Goal: Task Accomplishment & Management: Use online tool/utility

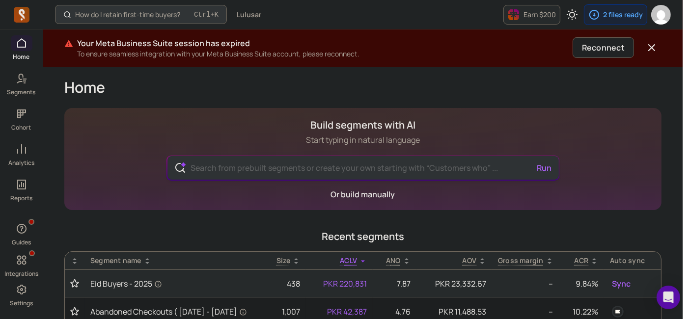
click at [306, 167] on input "text" at bounding box center [363, 168] width 360 height 24
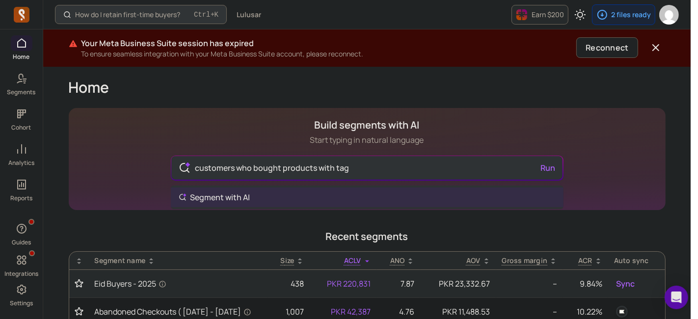
paste input "[PERSON_NAME]"
type input "customers who bought products with tag "[PERSON_NAME]""
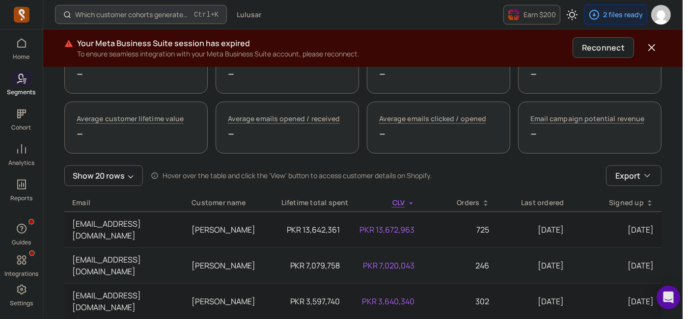
scroll to position [327, 0]
click at [662, 176] on button "Export" at bounding box center [634, 177] width 56 height 21
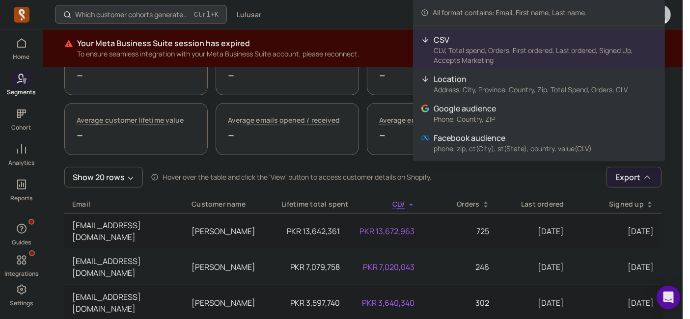
click at [481, 44] on p "CSV" at bounding box center [545, 40] width 223 height 12
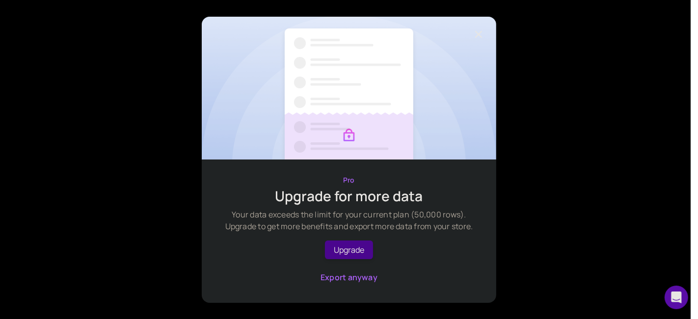
click at [474, 32] on icon "button" at bounding box center [479, 34] width 12 height 12
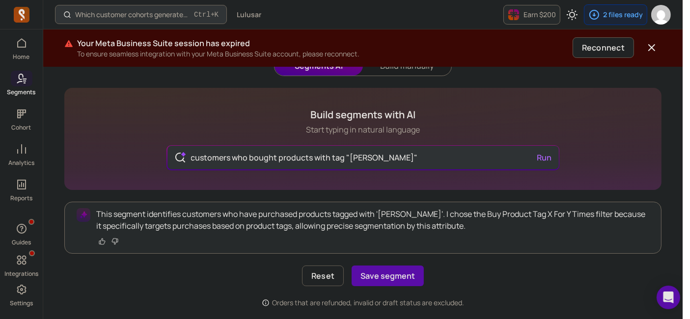
scroll to position [1, 0]
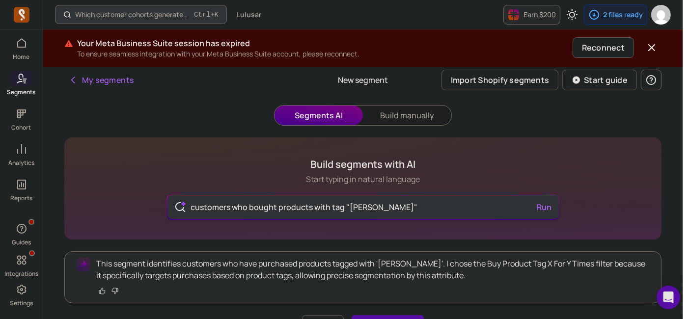
click at [194, 204] on input "customers who bought products with tag "[PERSON_NAME]"" at bounding box center [363, 207] width 360 height 24
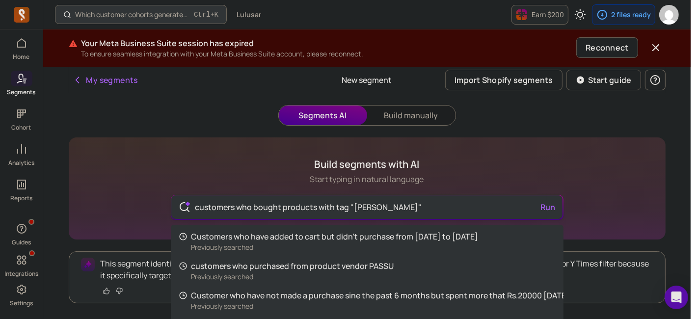
click at [195, 204] on input "customers who bought products with tag "[PERSON_NAME]"" at bounding box center [367, 207] width 360 height 24
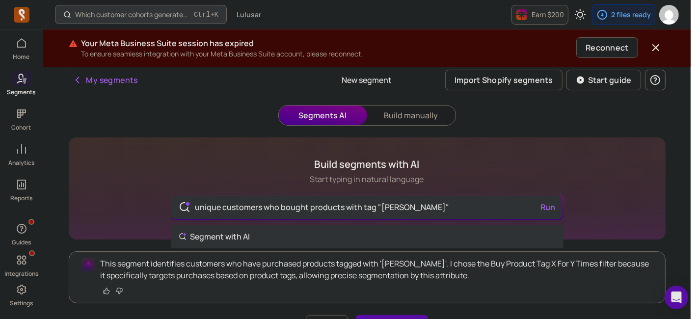
type input "unique customers who bought products with tag "[PERSON_NAME]""
click at [550, 207] on div "unique customers who bought products with tag "[PERSON_NAME]" Run" at bounding box center [366, 207] width 391 height 24
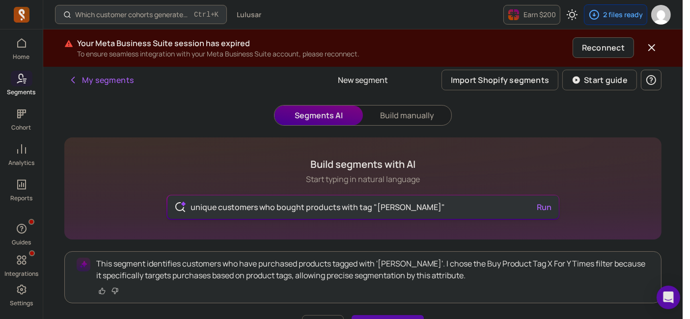
click at [550, 207] on button "Run" at bounding box center [544, 207] width 23 height 20
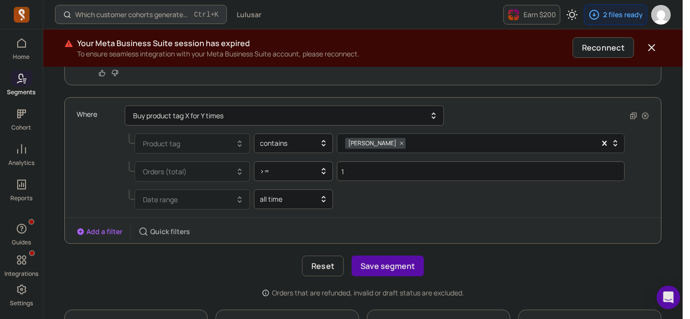
scroll to position [165, 0]
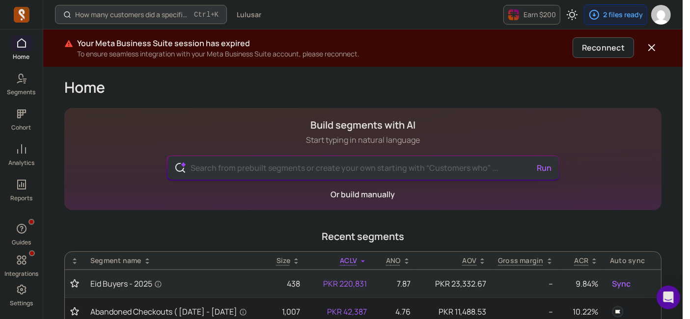
click at [246, 166] on input "text" at bounding box center [363, 168] width 360 height 24
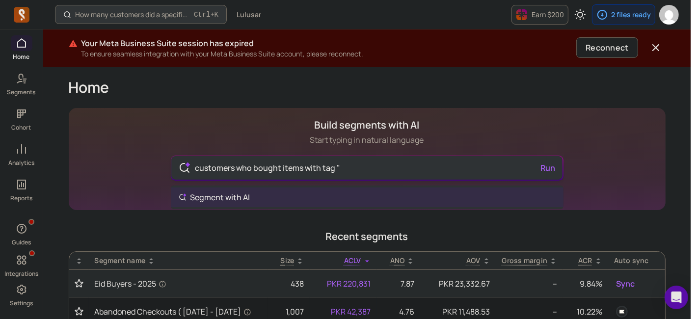
paste input "[PERSON_NAME]"
type input "customers who bought items with tag "[PERSON_NAME]""
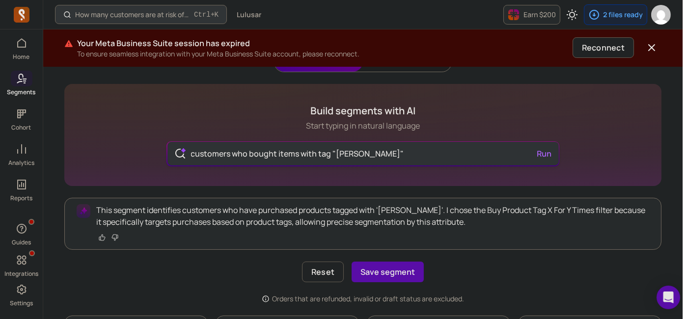
scroll to position [109, 0]
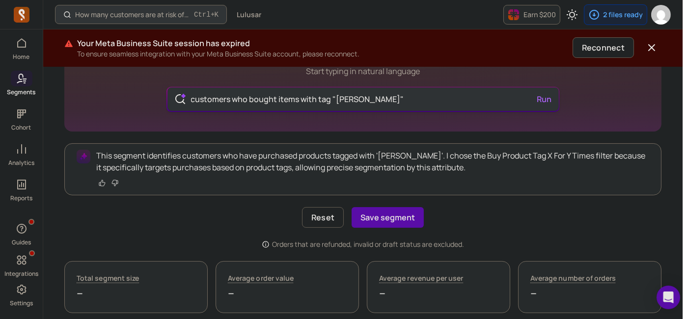
click at [425, 97] on input "customers who bought items with tag "[PERSON_NAME]"" at bounding box center [363, 99] width 360 height 24
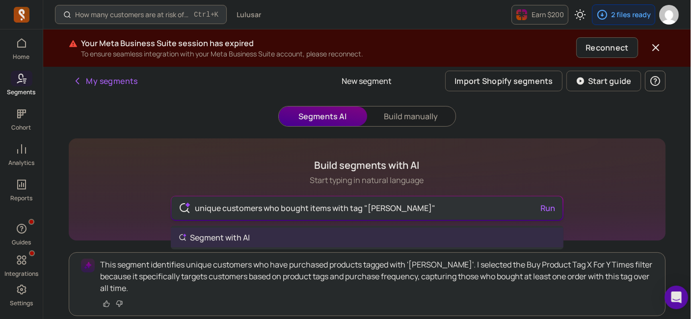
drag, startPoint x: 367, startPoint y: 209, endPoint x: 417, endPoint y: 211, distance: 49.7
click at [417, 211] on input "unique customers who bought items with tag "[PERSON_NAME]"" at bounding box center [367, 208] width 360 height 24
paste input "apr-ch1-24"
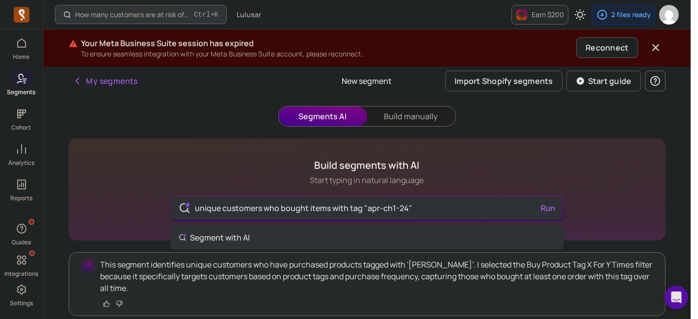
click at [551, 207] on div "unique customers who bought items with tag "apr-ch1-24" Run" at bounding box center [366, 208] width 391 height 24
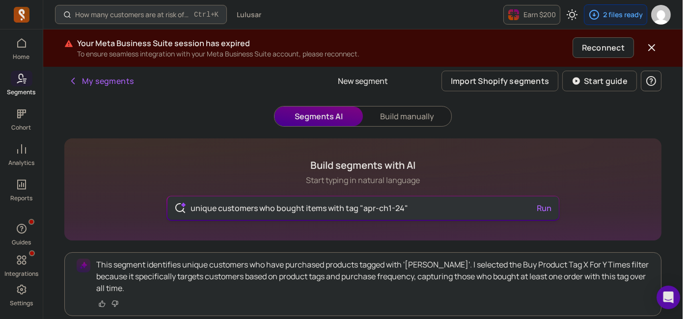
click at [551, 207] on button "Run" at bounding box center [544, 208] width 23 height 20
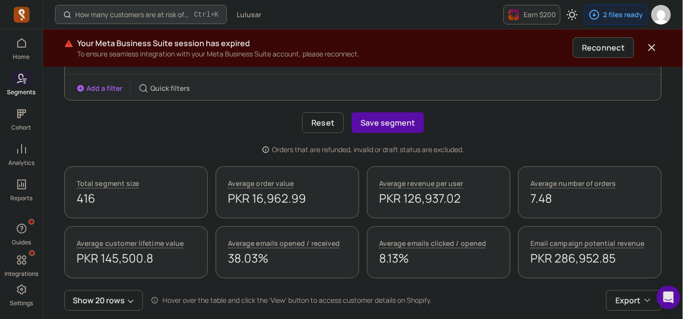
scroll to position [334, 0]
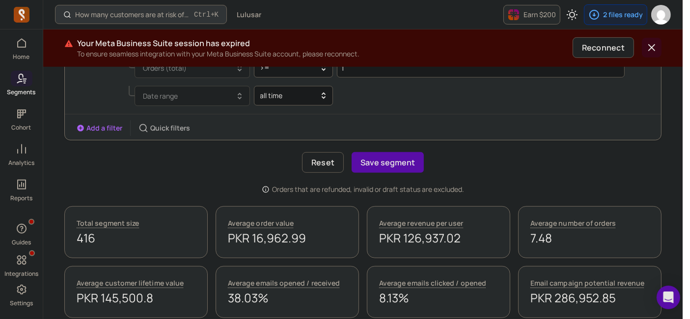
click at [655, 51] on icon "button" at bounding box center [652, 48] width 12 height 12
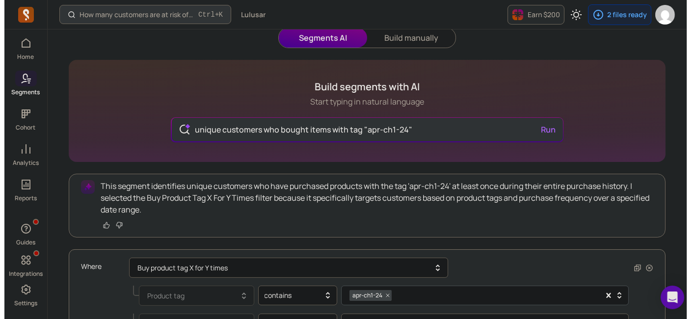
scroll to position [24, 0]
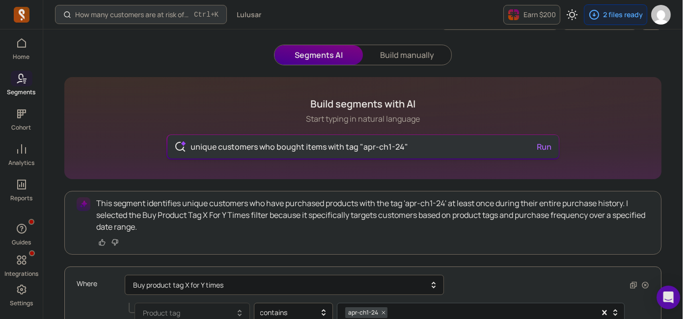
click at [408, 147] on input "unique customers who bought items with tag "apr-ch1-24"" at bounding box center [363, 147] width 360 height 24
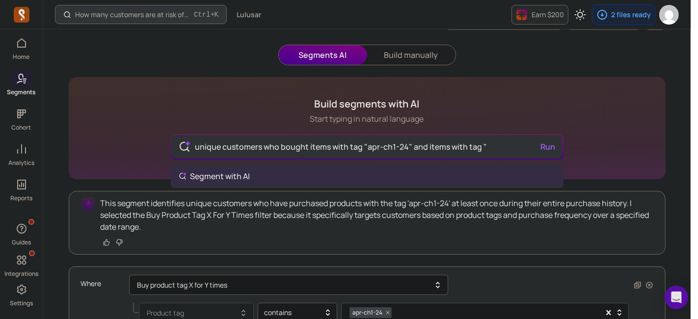
paste input "[PERSON_NAME]"
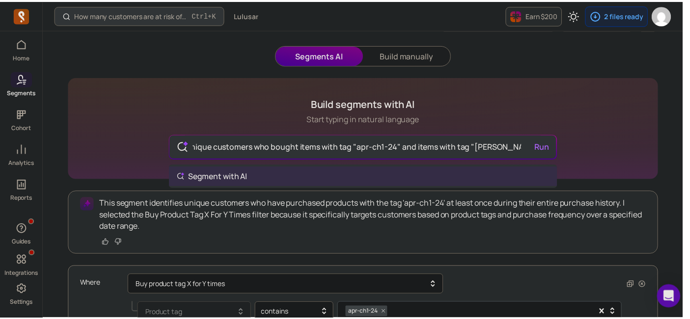
scroll to position [0, 10]
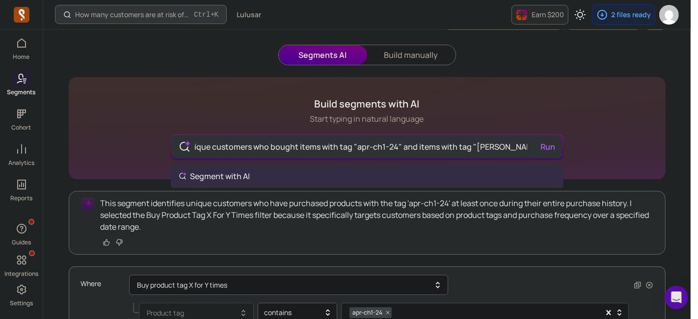
click at [552, 143] on div "unique customers who bought items with tag "apr-ch1-24" and items with tag "[PE…" at bounding box center [366, 147] width 391 height 24
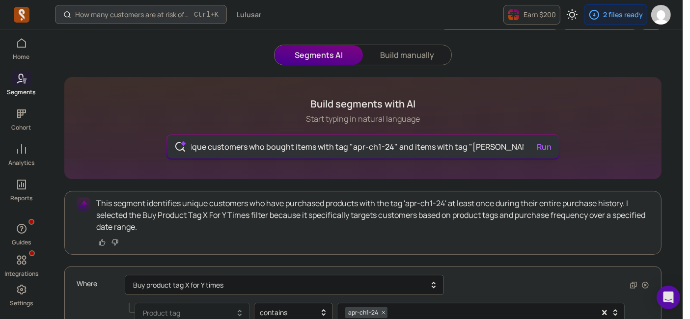
scroll to position [0, 0]
click at [550, 146] on button "Run" at bounding box center [544, 147] width 23 height 20
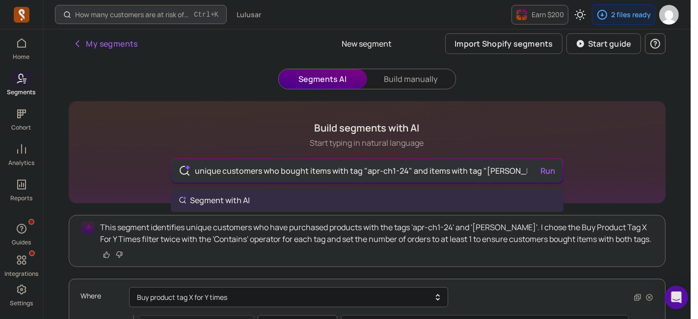
scroll to position [0, 4]
drag, startPoint x: 528, startPoint y: 171, endPoint x: 503, endPoint y: 177, distance: 26.1
click at [503, 177] on input "unique customers who bought items with tag "apr-ch1-24" and items with tag "[PE…" at bounding box center [367, 171] width 360 height 24
drag, startPoint x: 421, startPoint y: 168, endPoint x: 546, endPoint y: 157, distance: 125.8
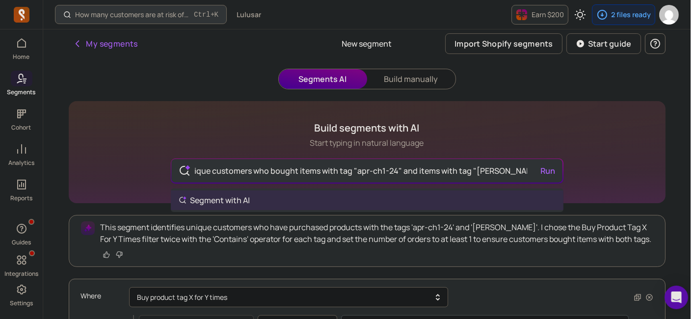
click at [546, 157] on div "unique customers who bought items with tag "apr-ch1-24" and items with tag "[PE…" at bounding box center [367, 170] width 393 height 27
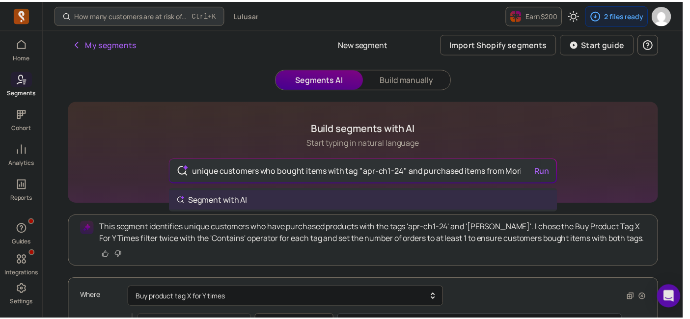
scroll to position [0, 5]
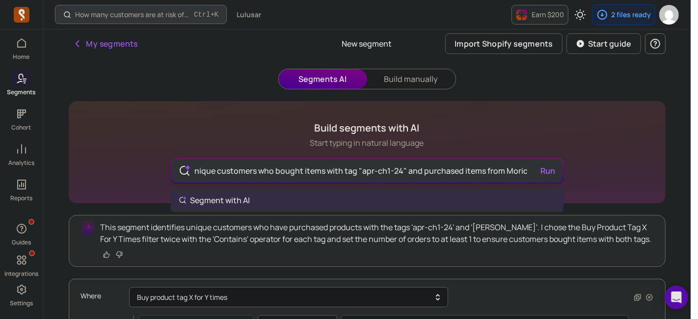
type input "unique customers who bought items with tag "apr-ch1-24" and purchased items fro…"
click at [549, 172] on div "unique customers who bought items with tag "apr-ch1-24" and purchased items fro…" at bounding box center [366, 171] width 391 height 24
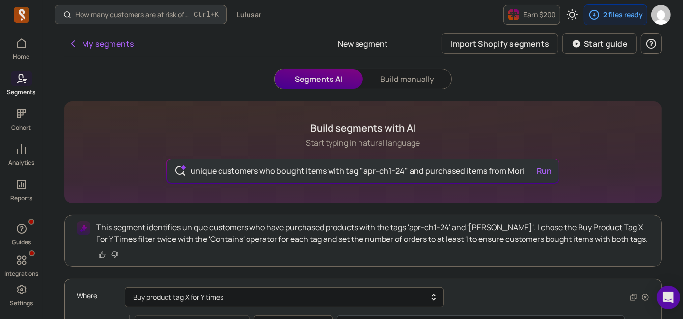
scroll to position [0, 0]
click at [544, 166] on button "Run" at bounding box center [544, 171] width 23 height 20
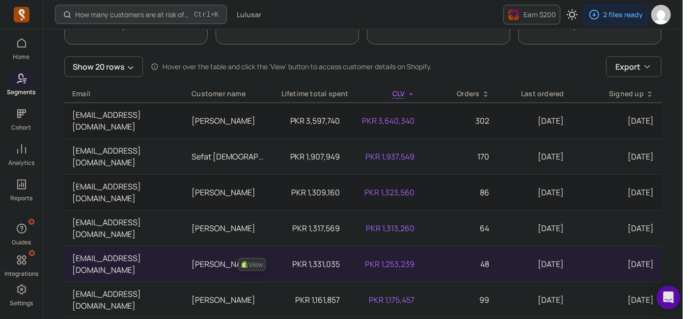
scroll to position [380, 0]
